Goal: Transaction & Acquisition: Book appointment/travel/reservation

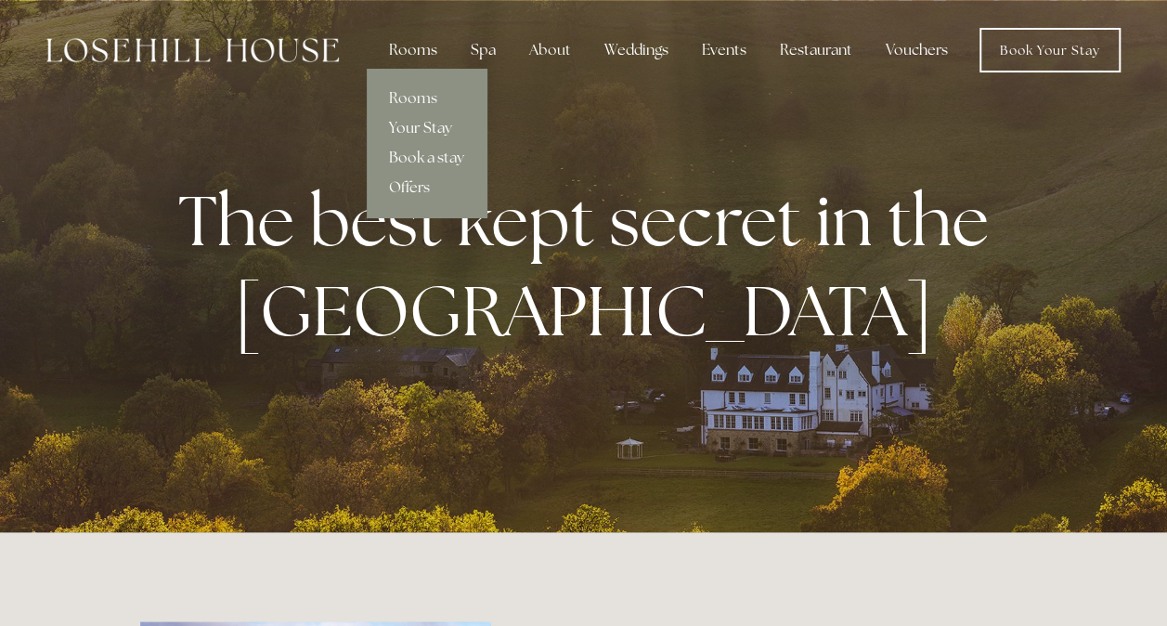
click at [426, 124] on link "Your Stay" at bounding box center [427, 128] width 120 height 30
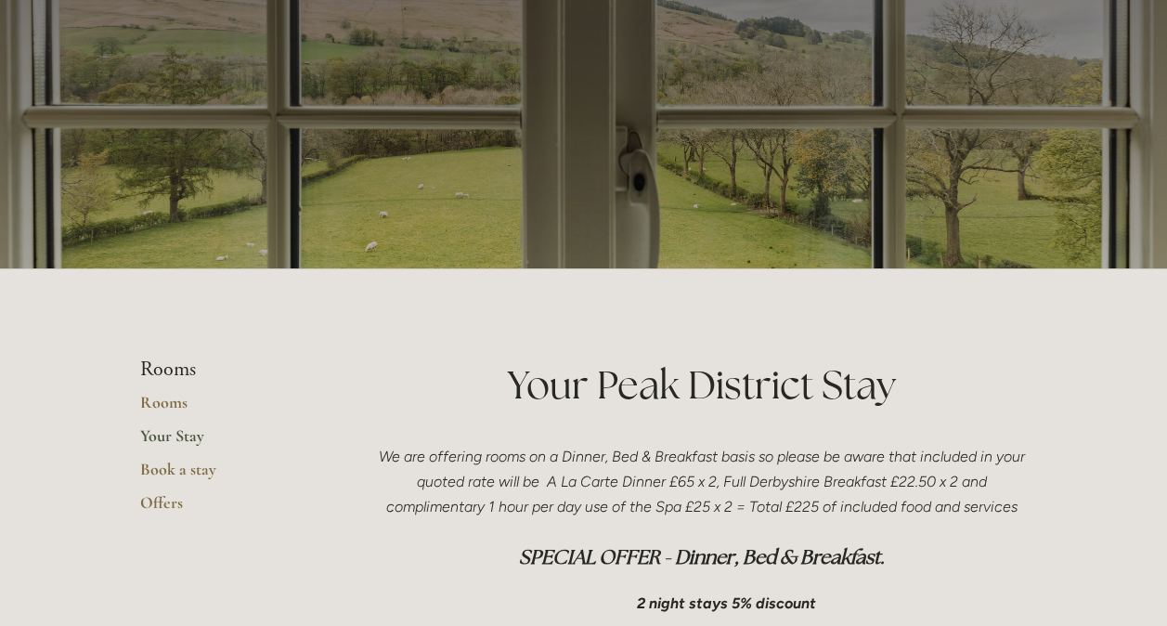
scroll to position [121, 0]
click at [166, 501] on link "Offers" at bounding box center [228, 509] width 177 height 33
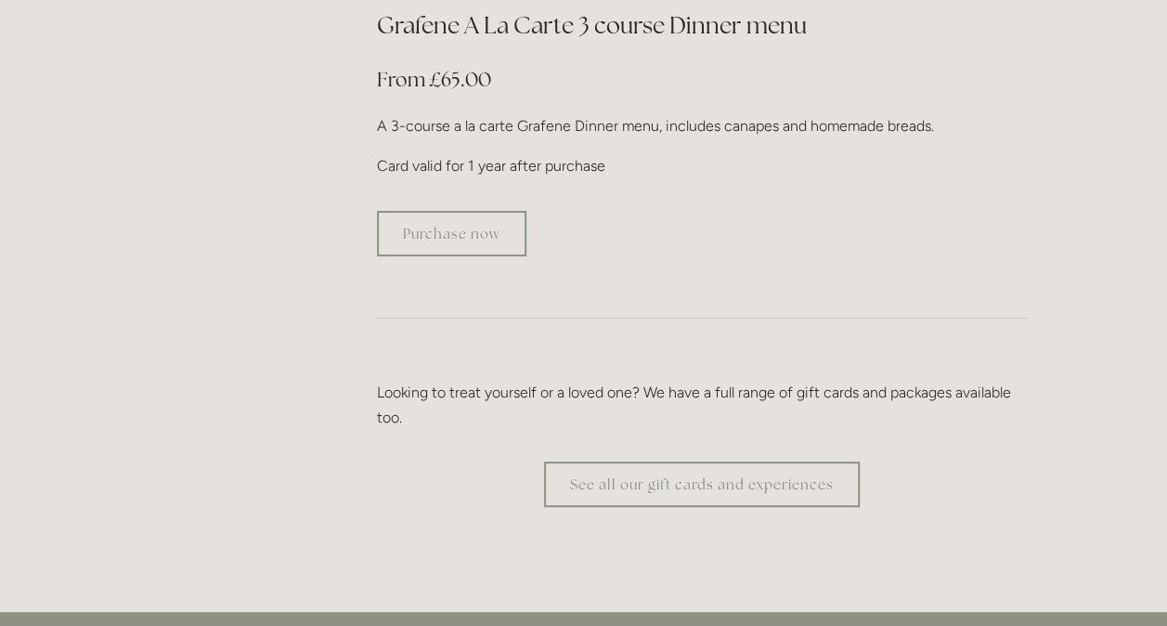
scroll to position [3658, 0]
